Goal: Check status: Check status

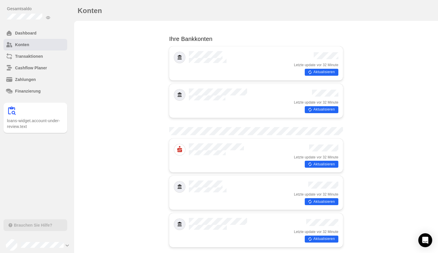
click at [324, 70] on button "Aktualisieren" at bounding box center [322, 72] width 34 height 7
click at [320, 107] on button "Aktualisieren" at bounding box center [322, 109] width 34 height 7
click at [320, 161] on button "Aktualisieren" at bounding box center [322, 164] width 34 height 7
click at [321, 198] on button "Aktualisieren" at bounding box center [322, 201] width 34 height 7
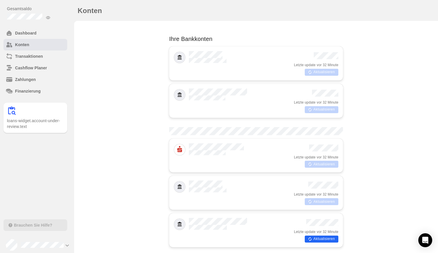
scroll to position [89, 0]
click at [321, 235] on button "Aktualisieren" at bounding box center [322, 238] width 34 height 7
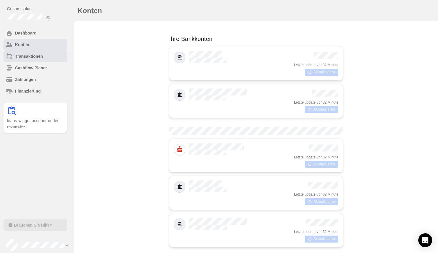
click at [34, 54] on h6 "Transaktionen" at bounding box center [40, 56] width 50 height 6
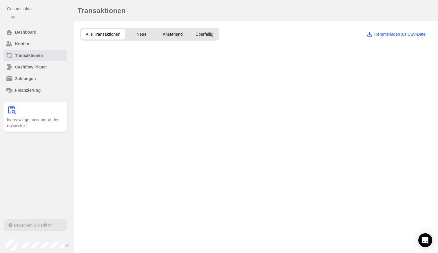
scroll to position [0, 0]
click at [146, 55] on icon "button" at bounding box center [146, 55] width 5 height 5
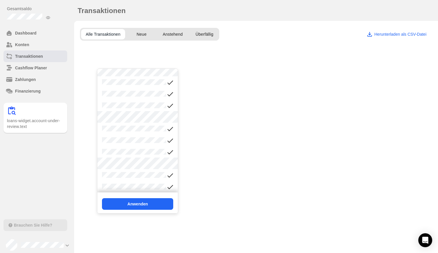
scroll to position [30, 0]
click at [139, 125] on div at bounding box center [137, 129] width 81 height 12
click at [146, 202] on button "Anwenden" at bounding box center [137, 204] width 71 height 12
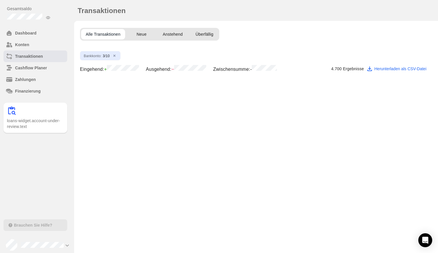
scroll to position [0, 0]
click at [28, 33] on h6 "Dashboard" at bounding box center [40, 33] width 50 height 6
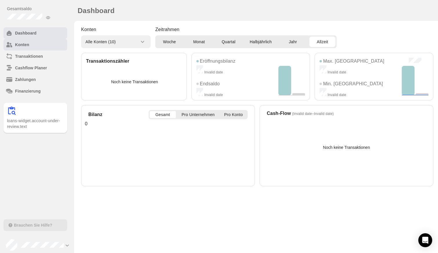
click at [27, 42] on h6 "Konten" at bounding box center [40, 45] width 50 height 6
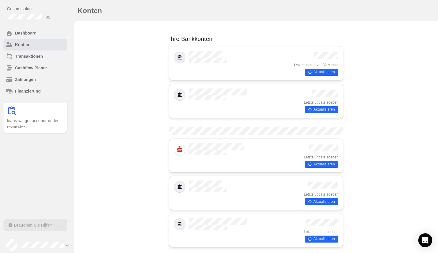
click at [328, 69] on button "Aktualisieren" at bounding box center [322, 72] width 34 height 7
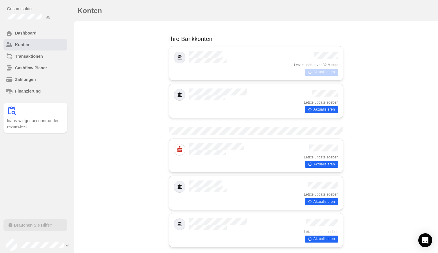
scroll to position [255, 0]
